Goal: Information Seeking & Learning: Learn about a topic

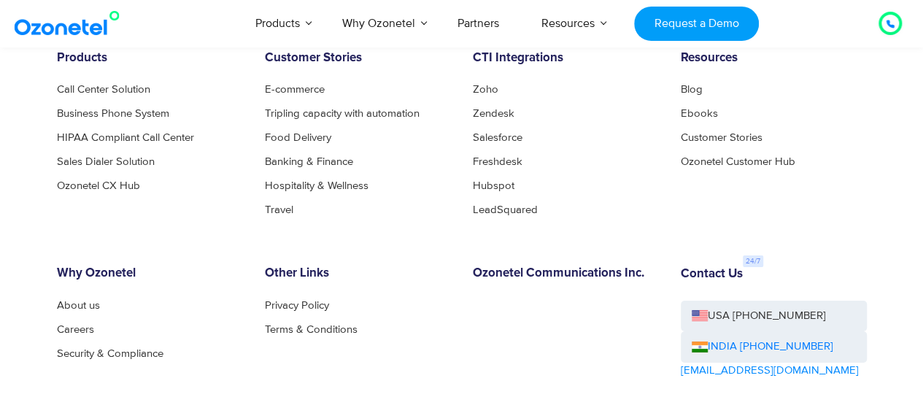
scroll to position [7886, 0]
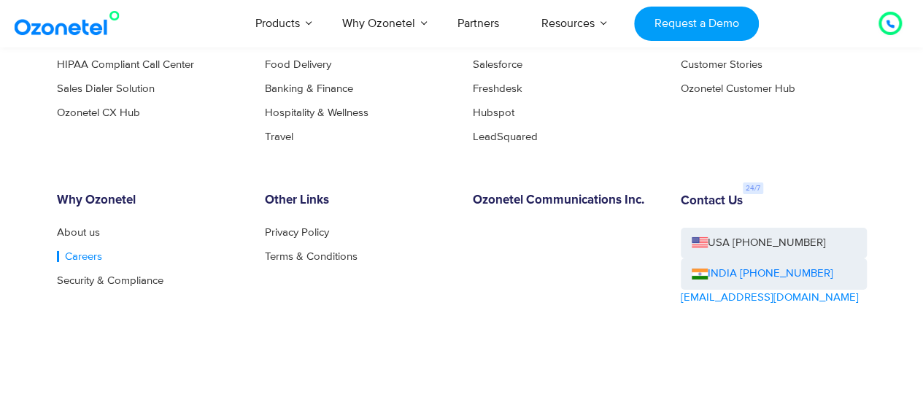
click at [80, 258] on link "Careers" at bounding box center [79, 256] width 45 height 11
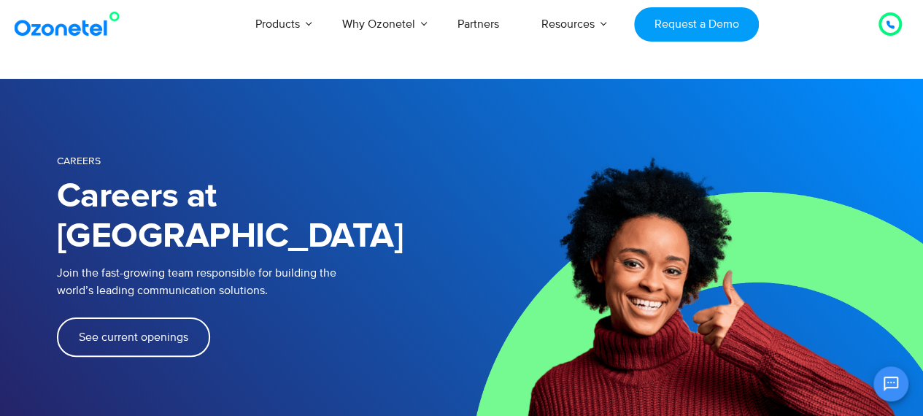
click at [152, 331] on span "See current openings" at bounding box center [133, 337] width 109 height 12
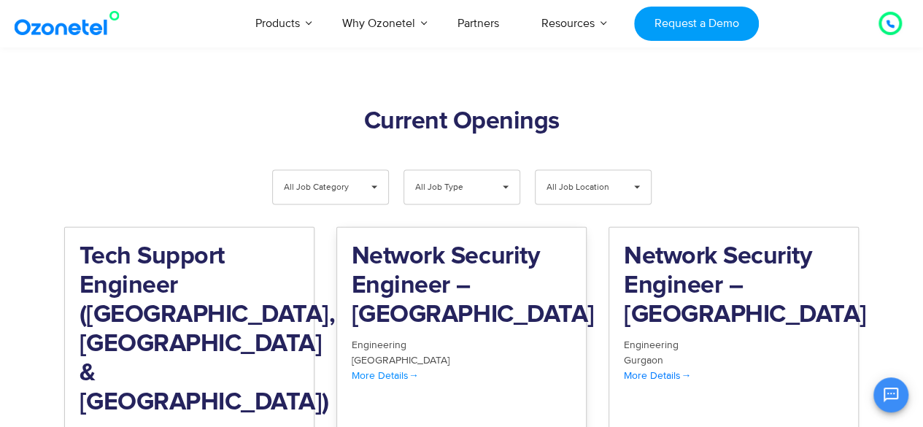
scroll to position [1564, 0]
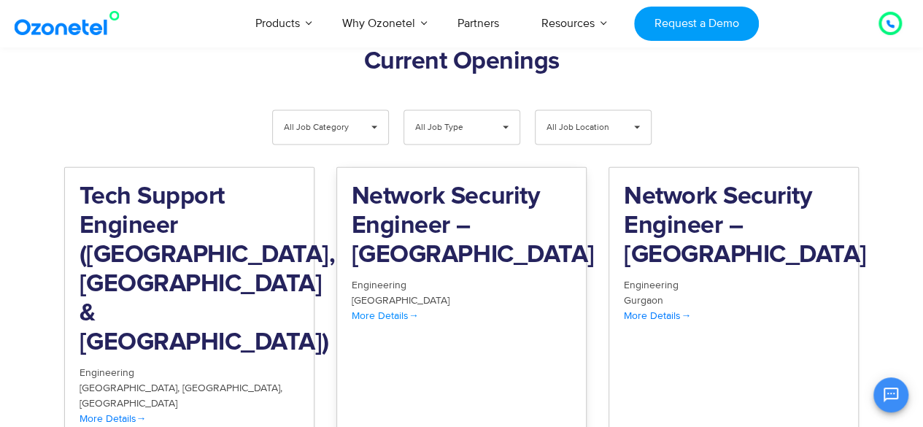
click at [372, 309] on span "More Details" at bounding box center [385, 315] width 67 height 12
